Goal: Task Accomplishment & Management: Manage account settings

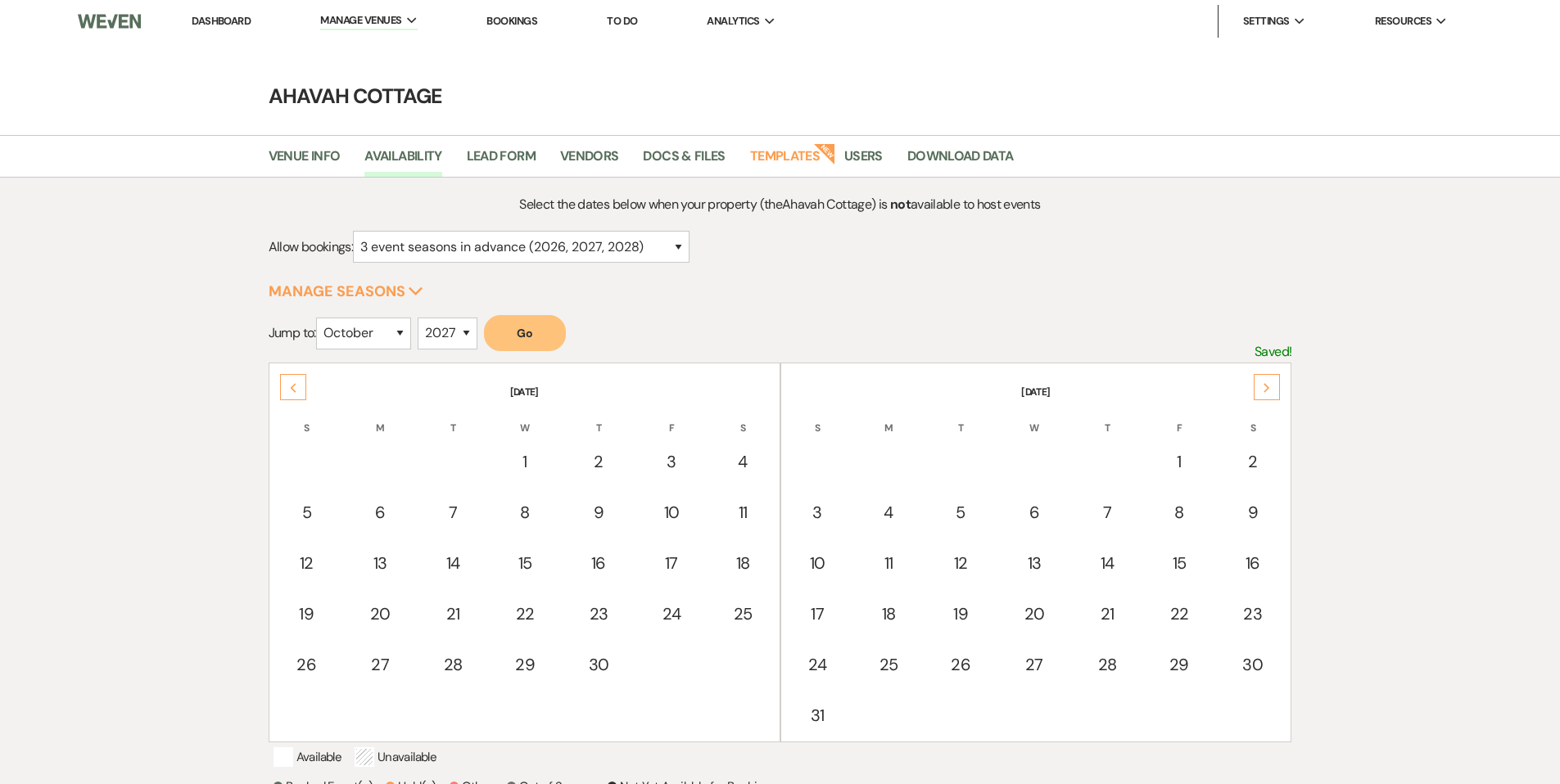
select select "3"
select select "10"
select select "2027"
click at [203, 17] on link "Dashboard" at bounding box center [221, 20] width 59 height 14
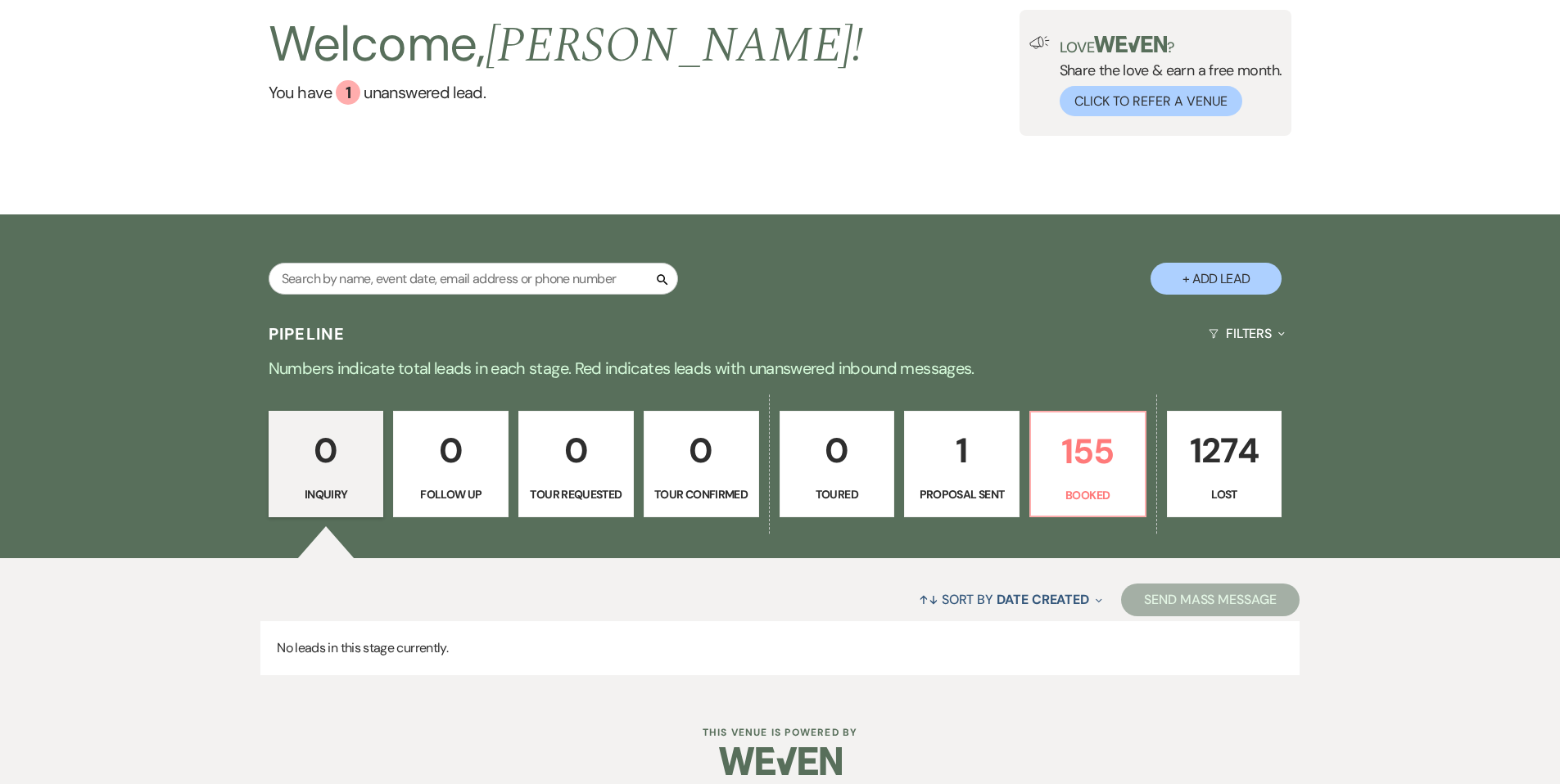
scroll to position [127, 0]
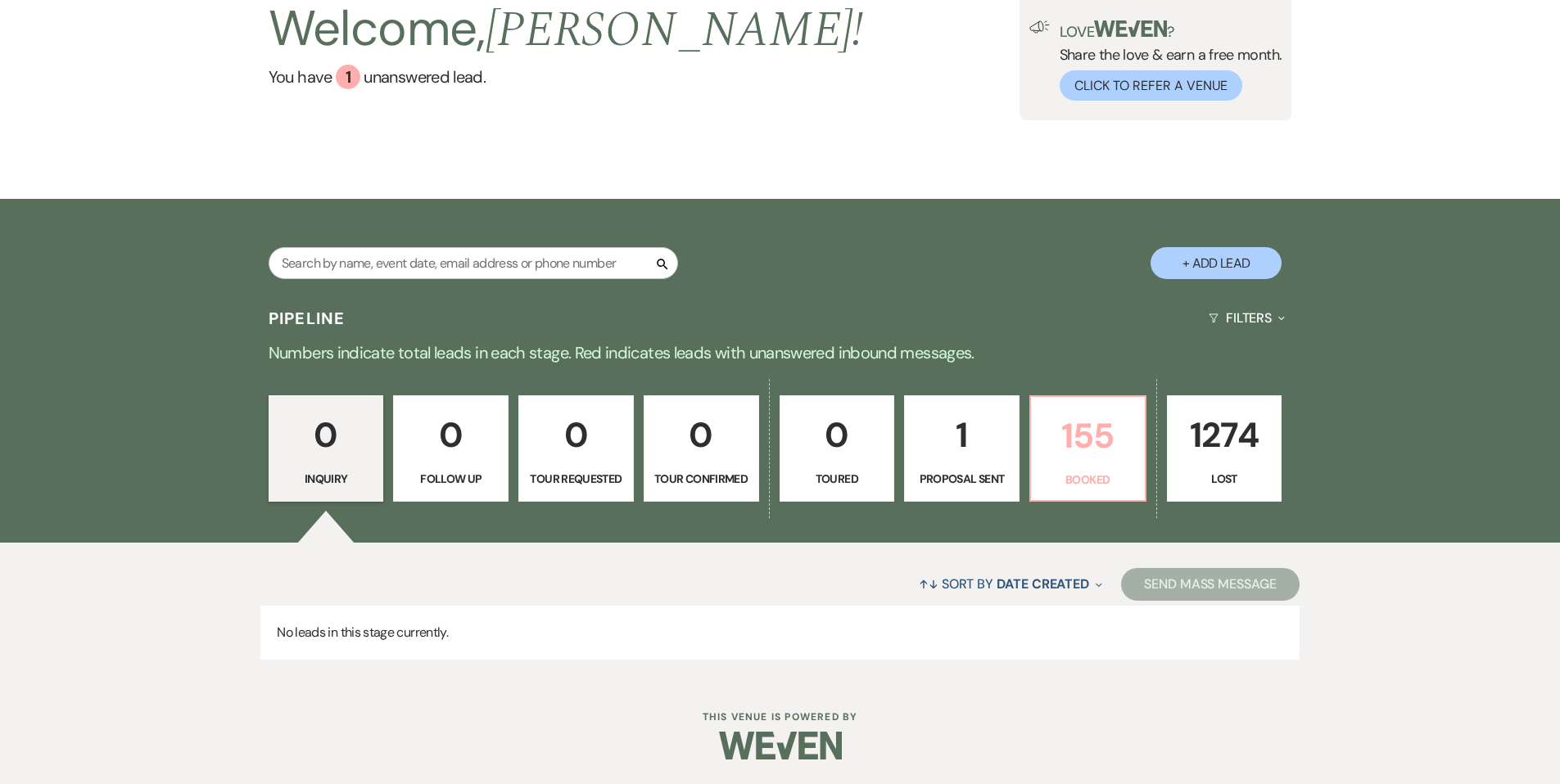
click at [1066, 448] on p "155" at bounding box center [1088, 436] width 94 height 55
